Goal: Task Accomplishment & Management: Use online tool/utility

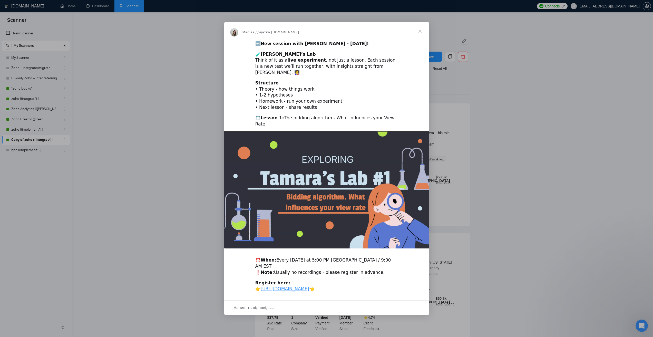
click at [421, 35] on span "Закрити" at bounding box center [420, 31] width 18 height 18
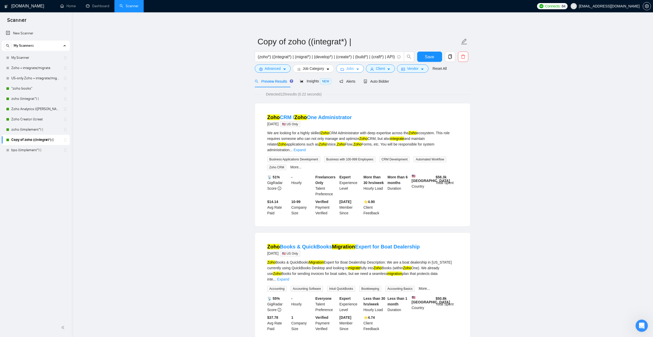
click at [347, 70] on span "Jobs" at bounding box center [350, 69] width 8 height 6
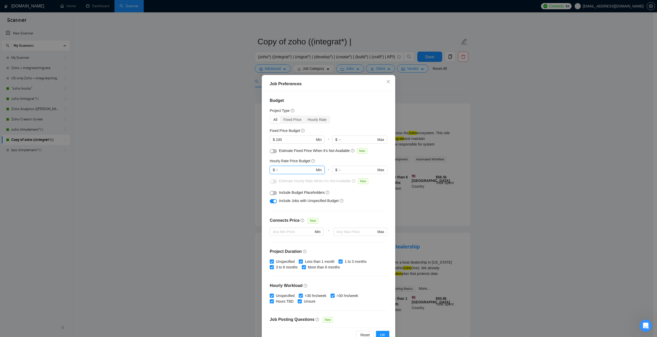
drag, startPoint x: 280, startPoint y: 171, endPoint x: 253, endPoint y: 168, distance: 26.6
click at [249, 167] on div "Job Preferences Budget Project Type All Fixed Price Hourly Rate Fixed Price Bud…" at bounding box center [328, 168] width 657 height 337
drag, startPoint x: 272, startPoint y: 137, endPoint x: 251, endPoint y: 134, distance: 20.7
click at [251, 134] on div "Job Preferences Budget Project Type All Fixed Price Hourly Rate Fixed Price Bud…" at bounding box center [328, 168] width 657 height 337
click at [289, 120] on div "Fixed Price" at bounding box center [293, 119] width 24 height 7
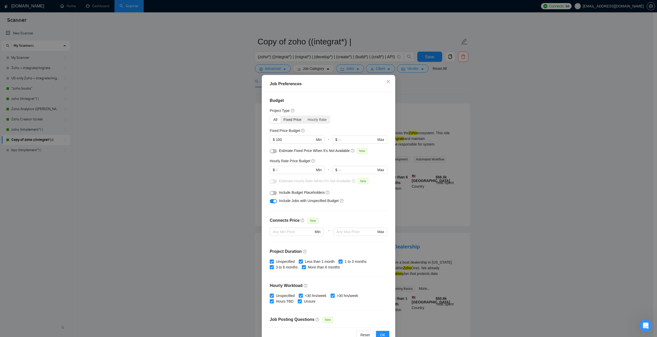
click at [281, 116] on input "Fixed Price" at bounding box center [281, 116] width 0 height 0
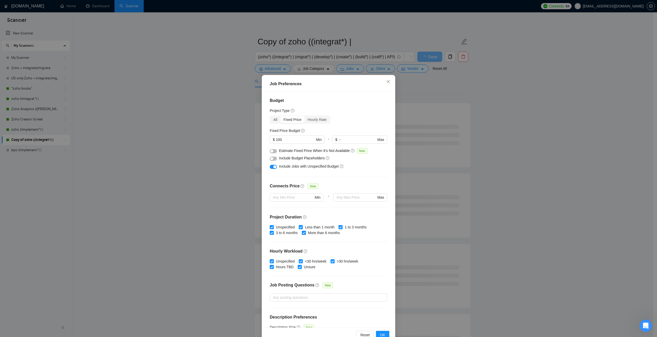
click at [276, 119] on div "All" at bounding box center [275, 119] width 10 height 7
click at [270, 116] on input "All" at bounding box center [270, 116] width 0 height 0
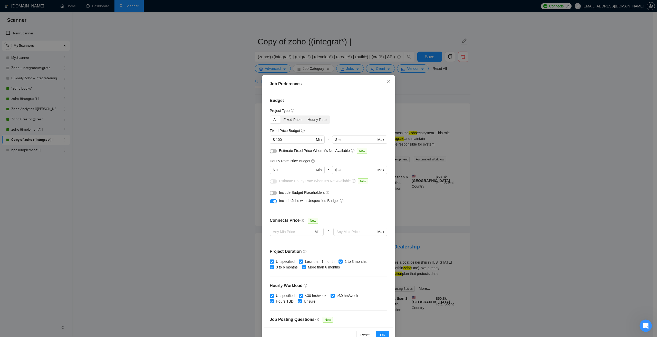
click at [293, 119] on div "Fixed Price" at bounding box center [293, 119] width 24 height 7
click at [281, 116] on input "Fixed Price" at bounding box center [281, 116] width 0 height 0
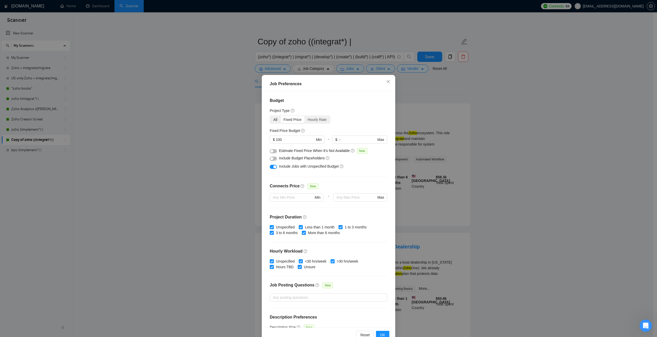
click at [277, 118] on div "All" at bounding box center [275, 119] width 10 height 7
click at [270, 116] on input "All" at bounding box center [270, 116] width 0 height 0
